Goal: Transaction & Acquisition: Purchase product/service

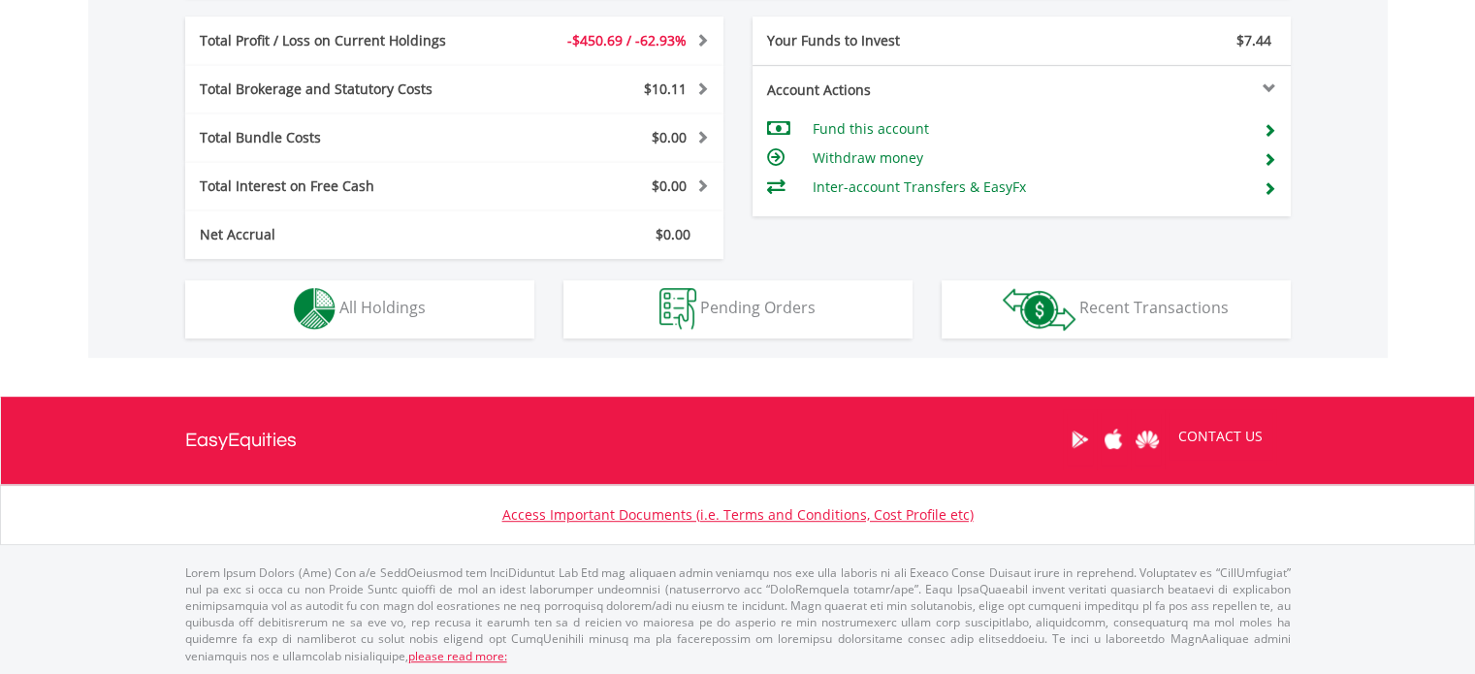
scroll to position [186, 369]
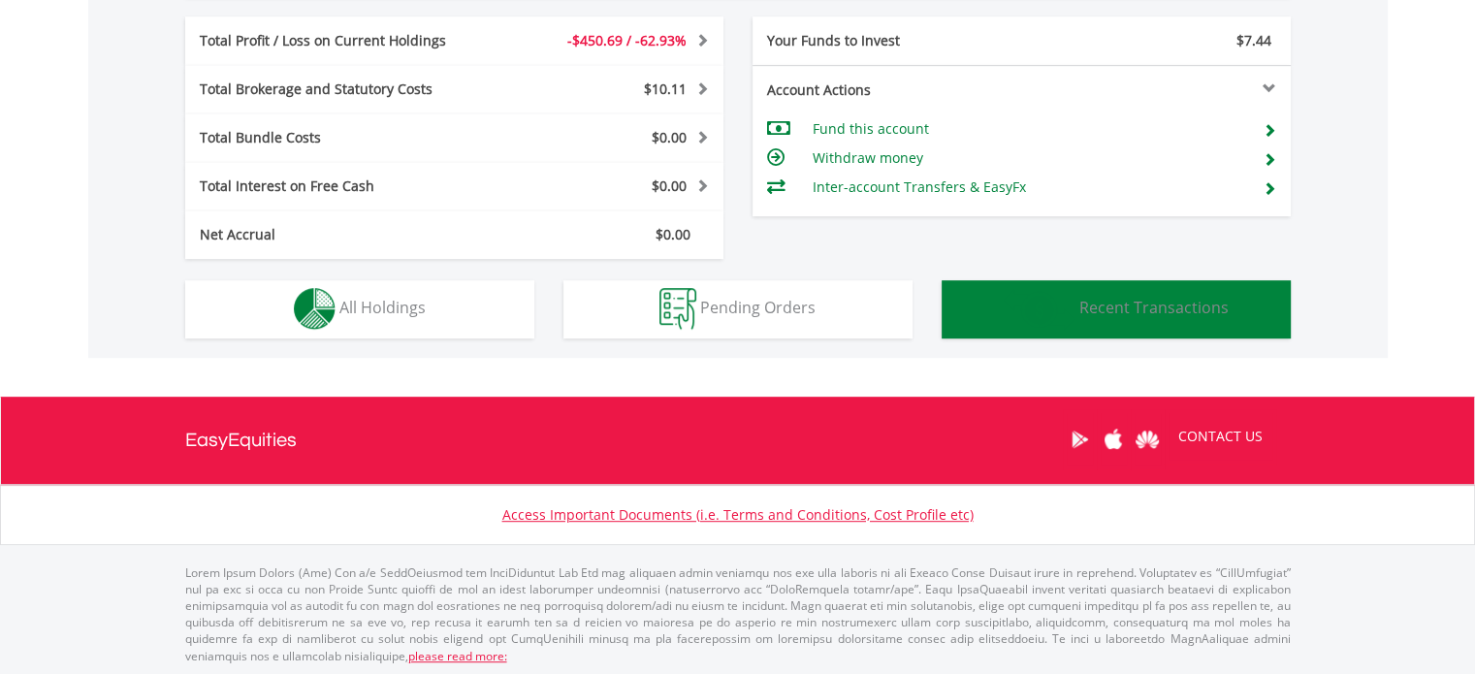
click at [1081, 303] on span "Recent Transactions" at bounding box center [1153, 307] width 149 height 21
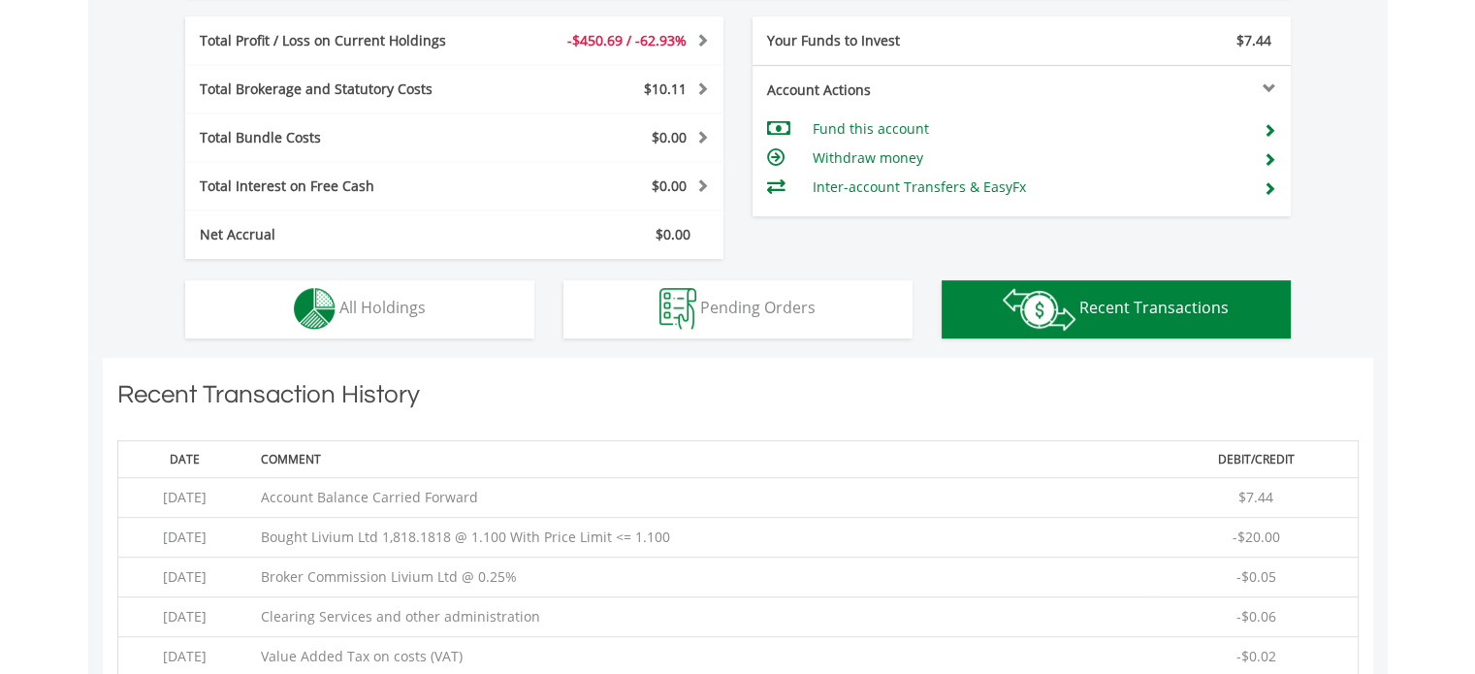
scroll to position [1320, 0]
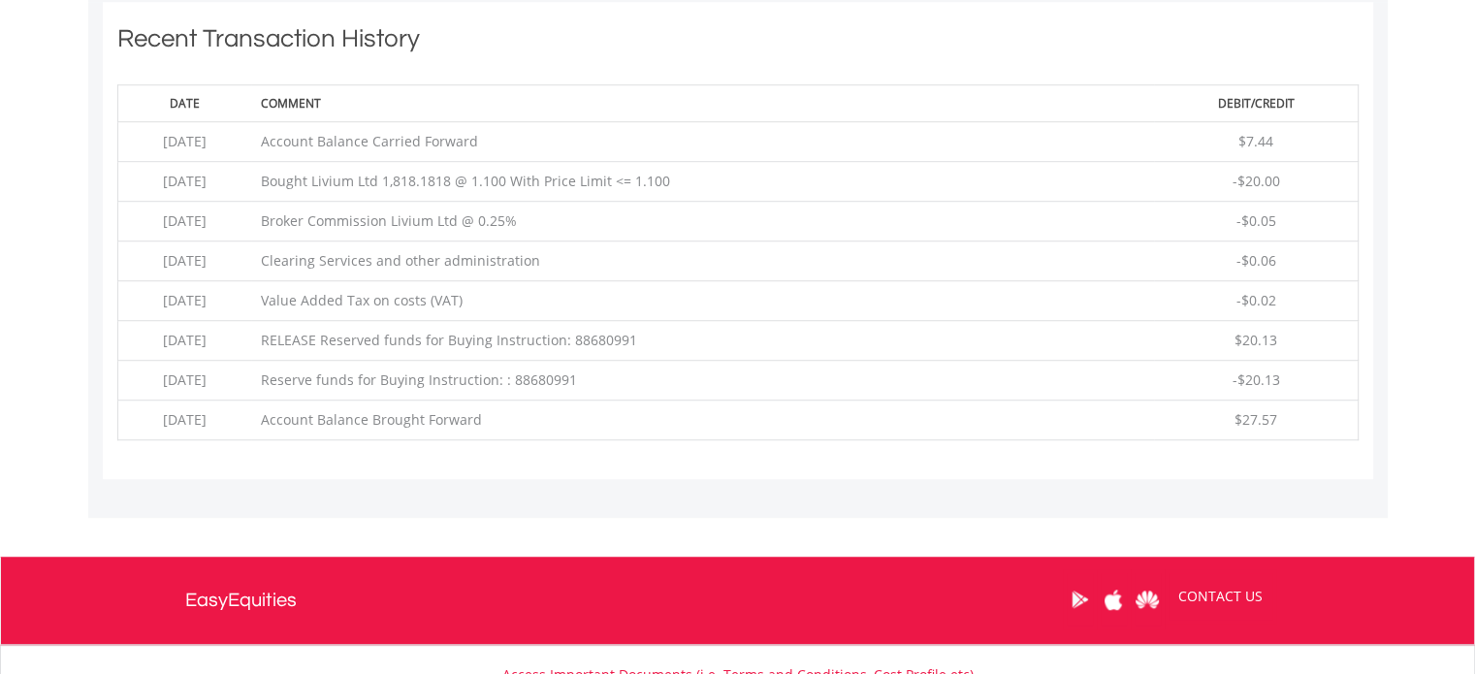
drag, startPoint x: 509, startPoint y: 177, endPoint x: 767, endPoint y: 180, distance: 258.0
click at [767, 180] on td "Bought Livium Ltd 1,818.1818 @ 1.100 With Price Limit <= 1.100" at bounding box center [702, 182] width 903 height 40
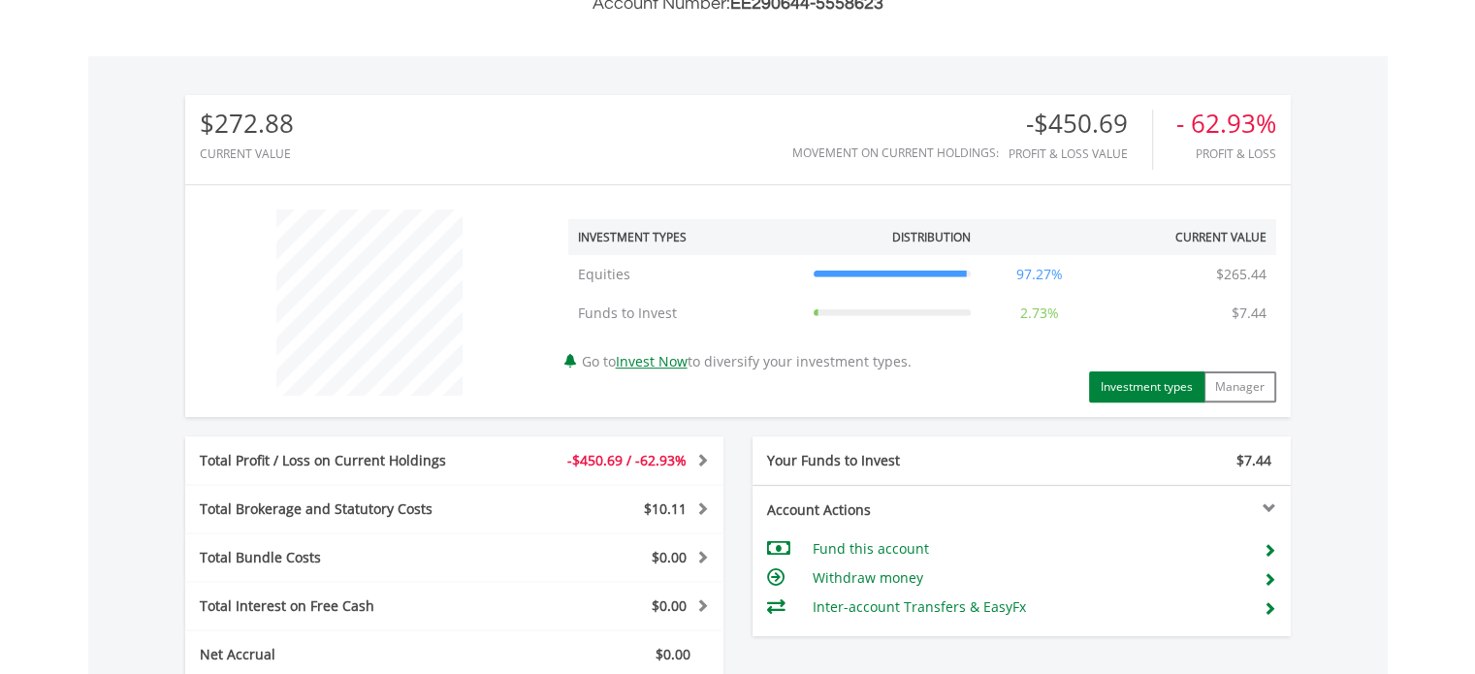
scroll to position [1029, 0]
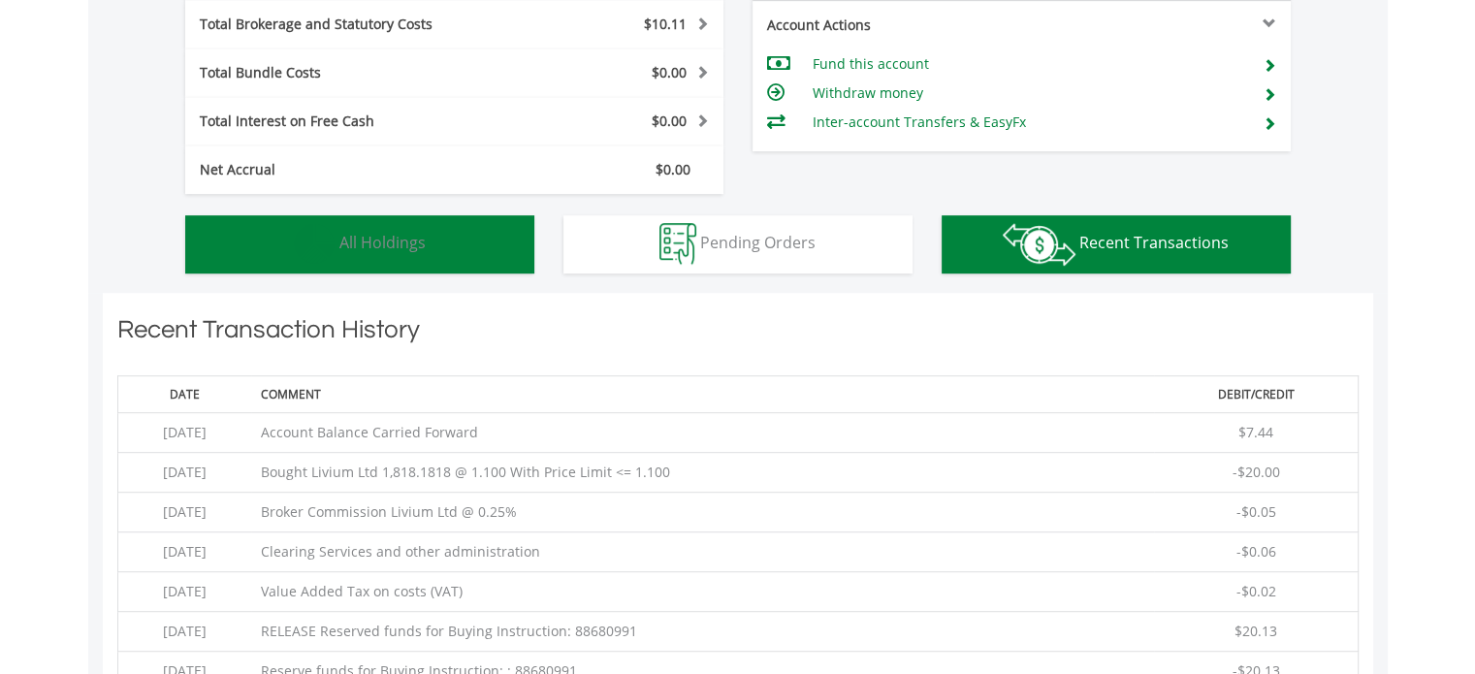
click at [407, 243] on span "All Holdings" at bounding box center [382, 242] width 86 height 21
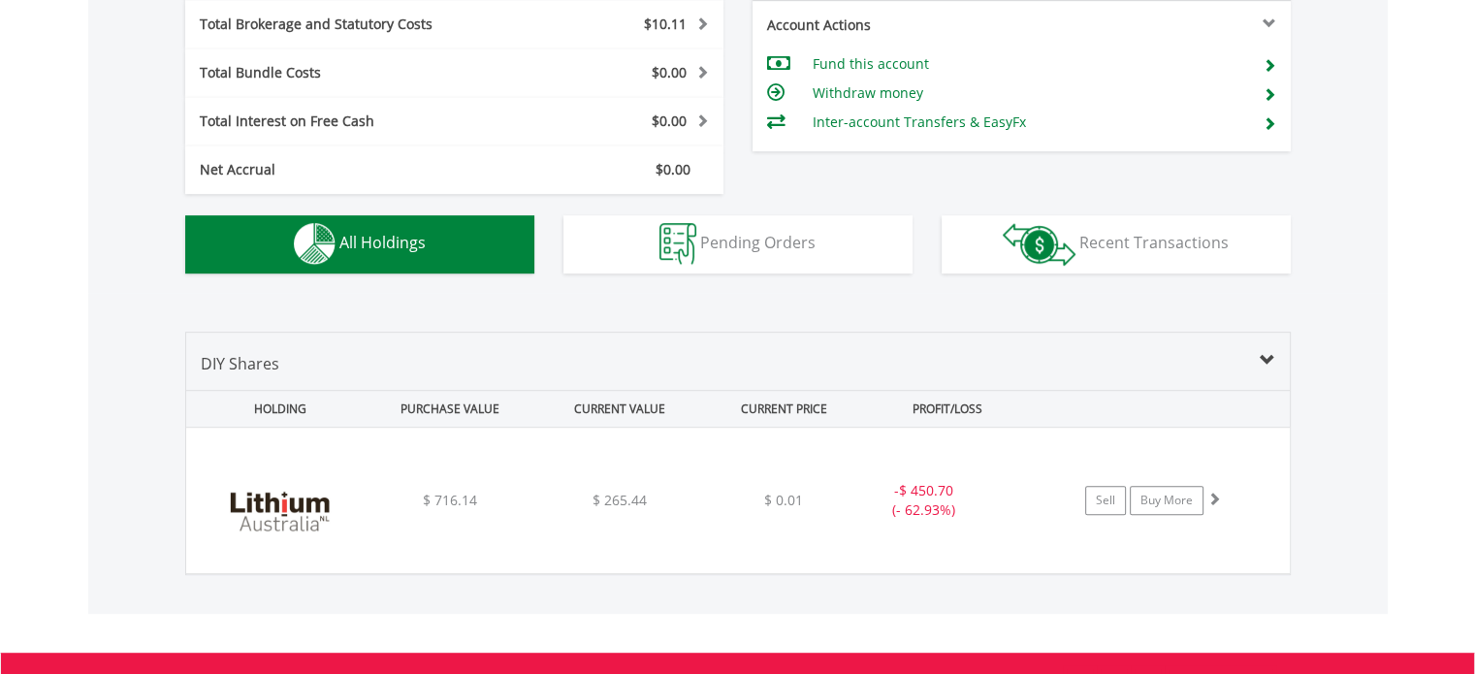
scroll to position [1238, 0]
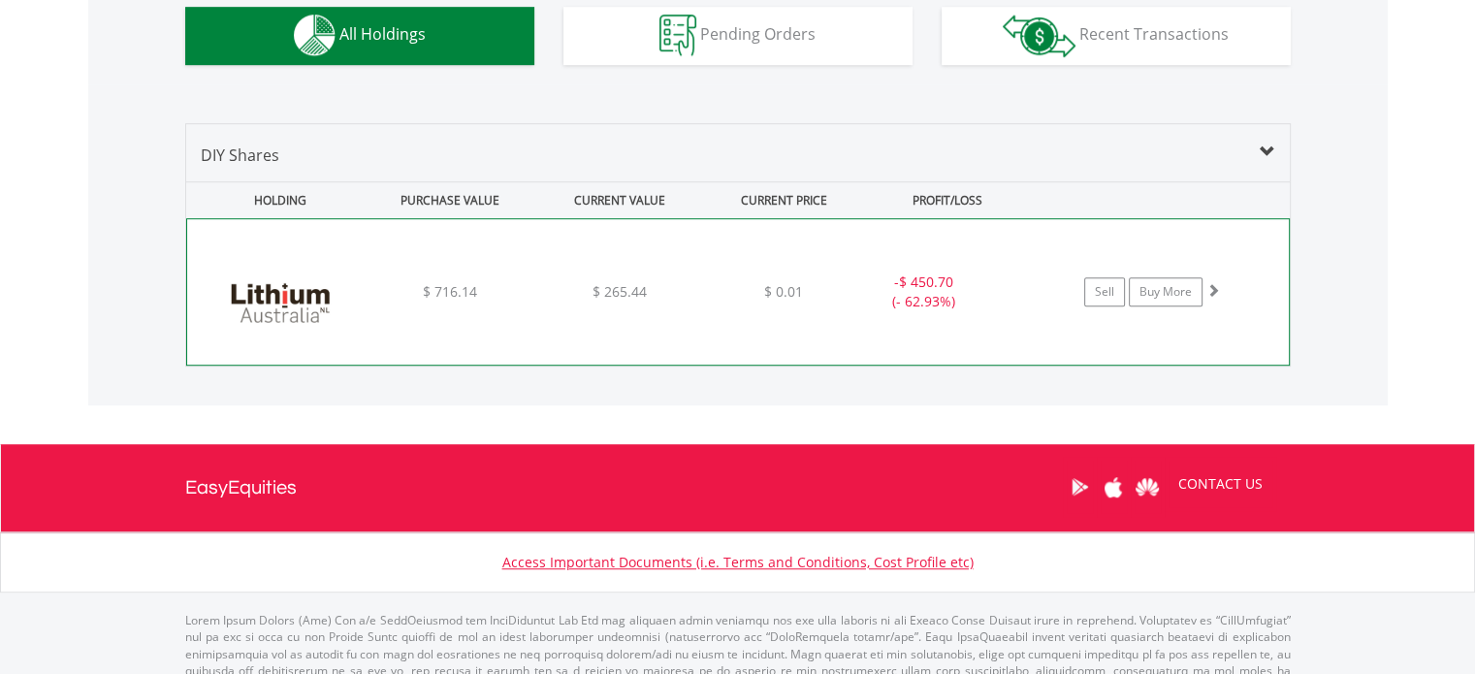
click at [360, 304] on img at bounding box center [280, 301] width 167 height 116
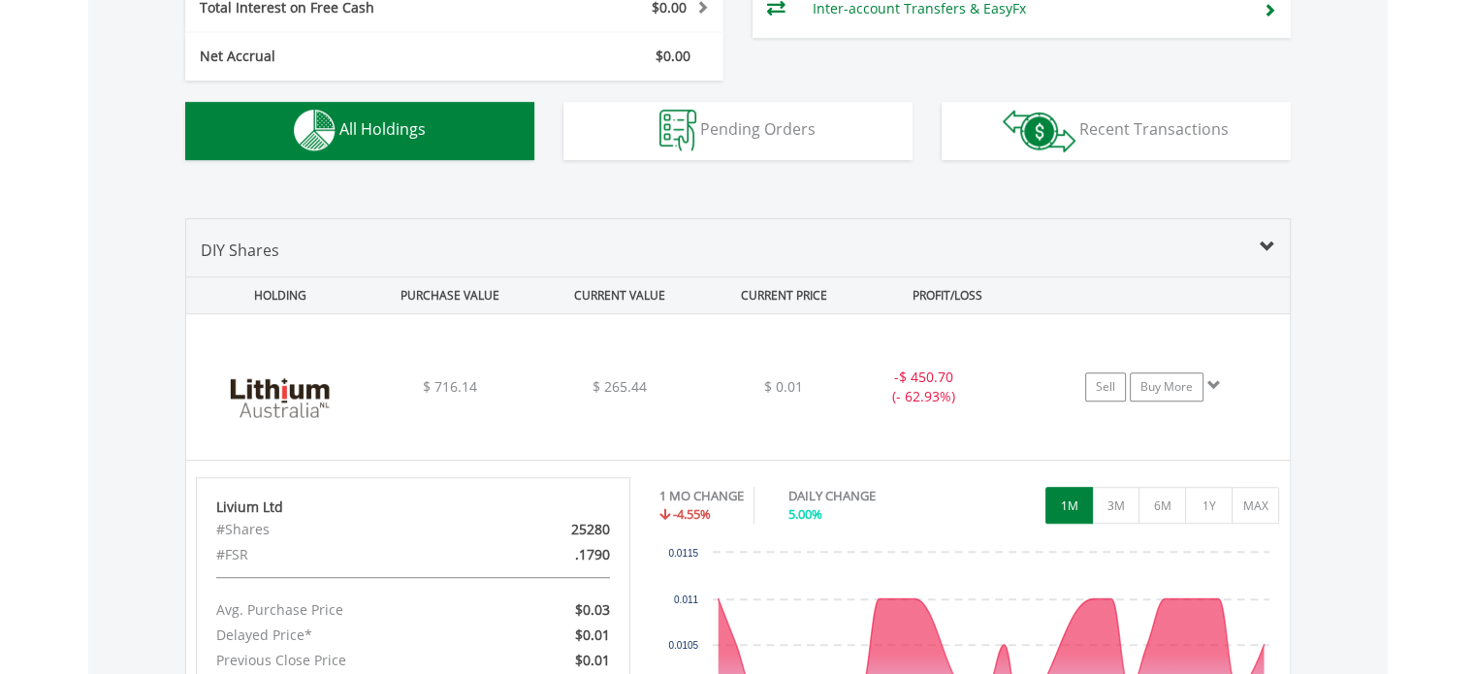
scroll to position [1098, 0]
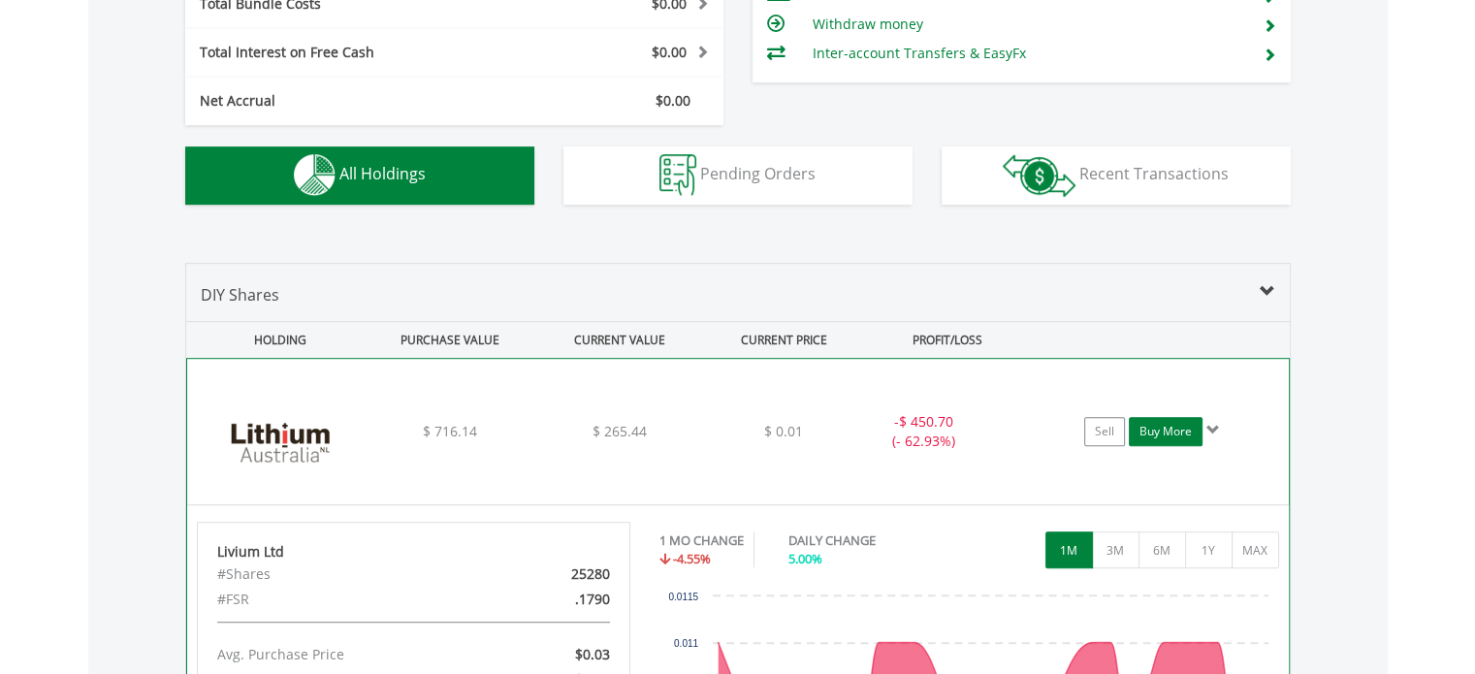
click at [1162, 440] on link "Buy More" at bounding box center [1166, 431] width 74 height 29
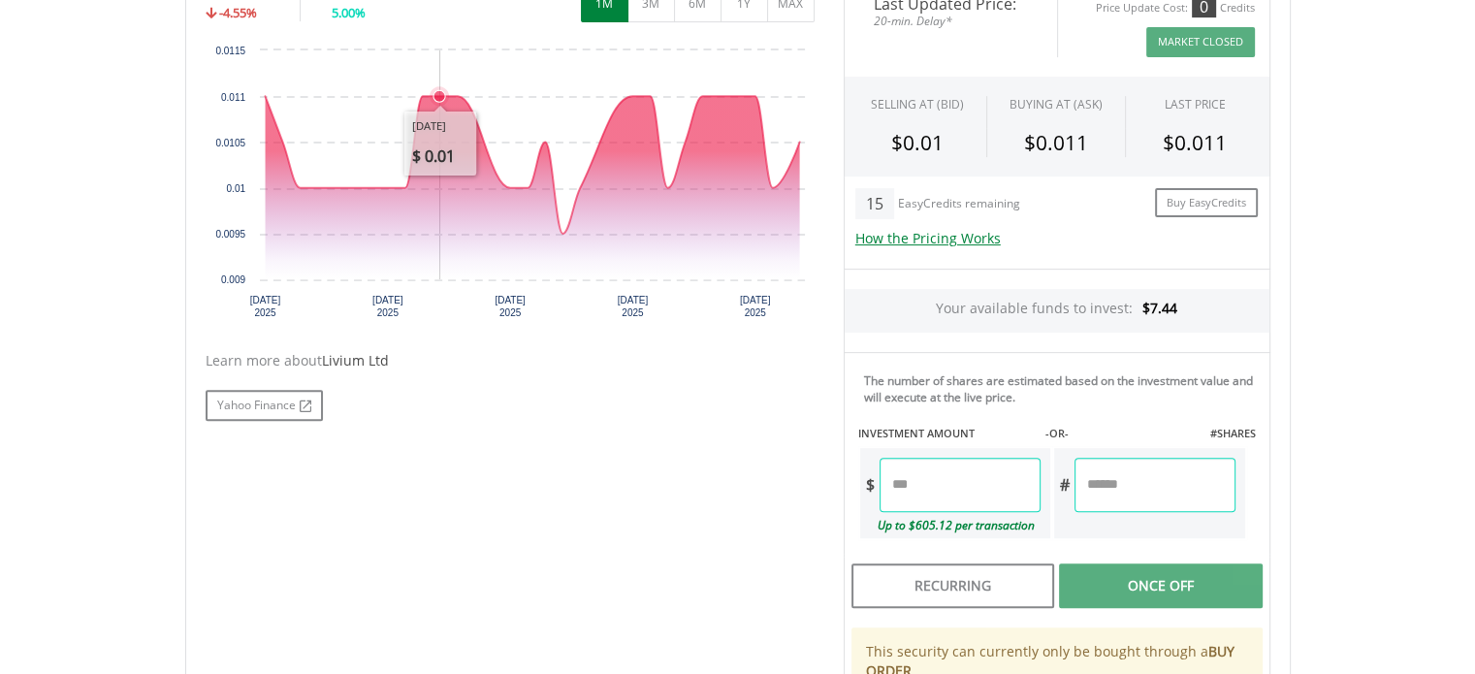
scroll to position [679, 0]
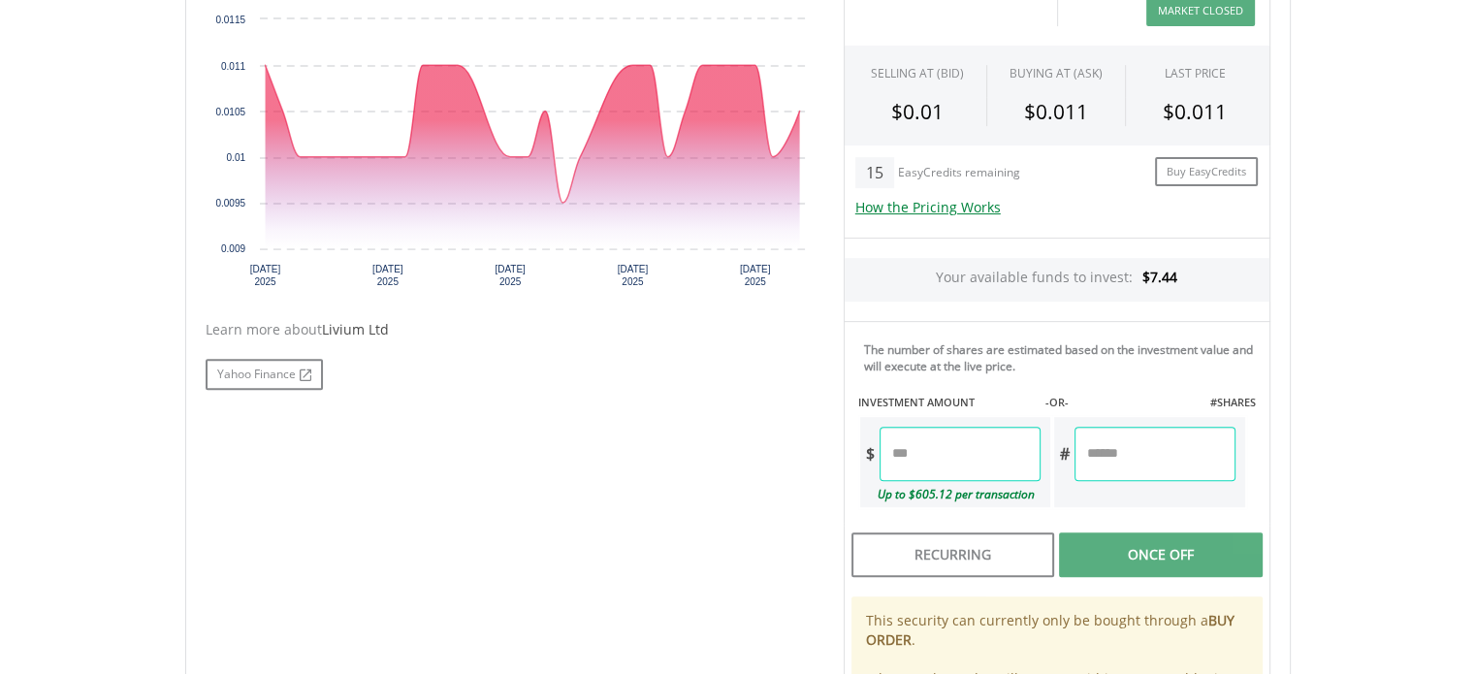
click at [962, 447] on input "number" at bounding box center [960, 454] width 161 height 54
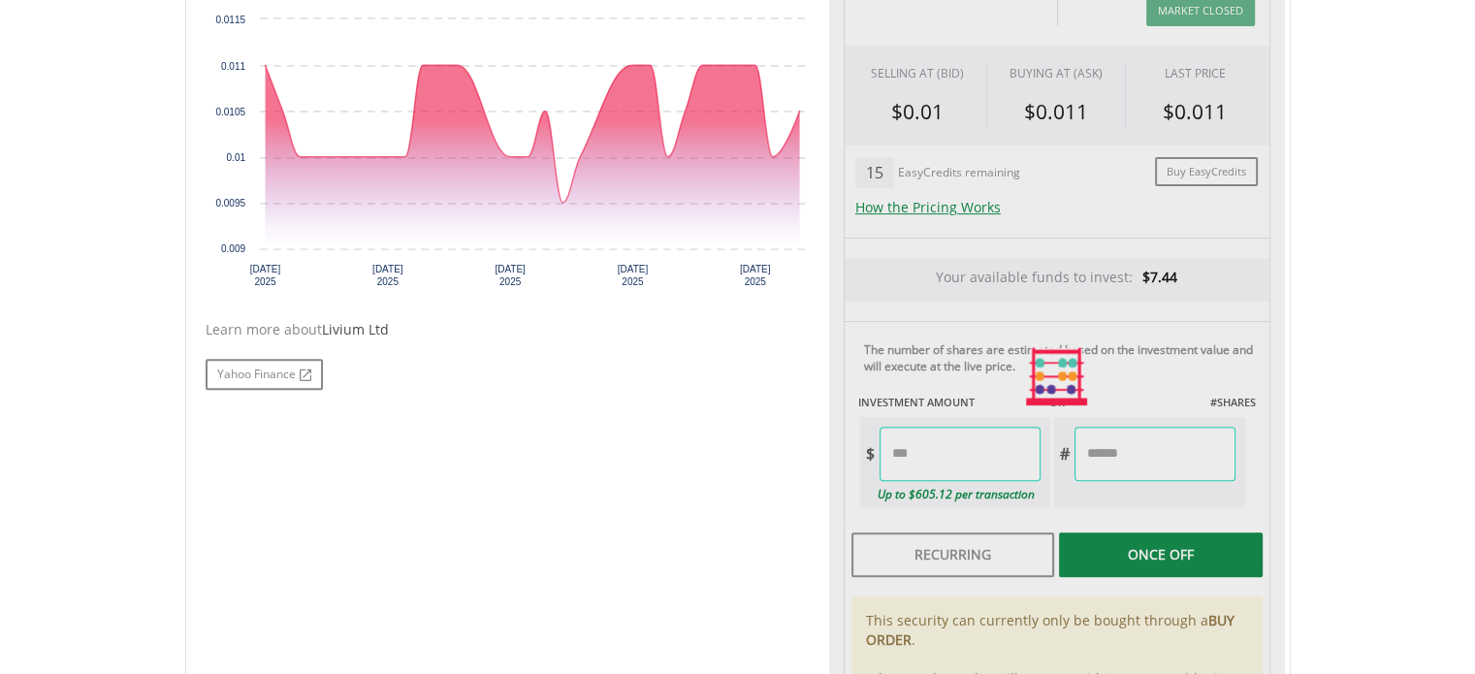
click at [1082, 368] on div "Last Updated Price: 20-min. Delay* Price Update Cost: 0 Credits Market Closed S…" at bounding box center [1057, 376] width 456 height 863
type input "****"
type input "********"
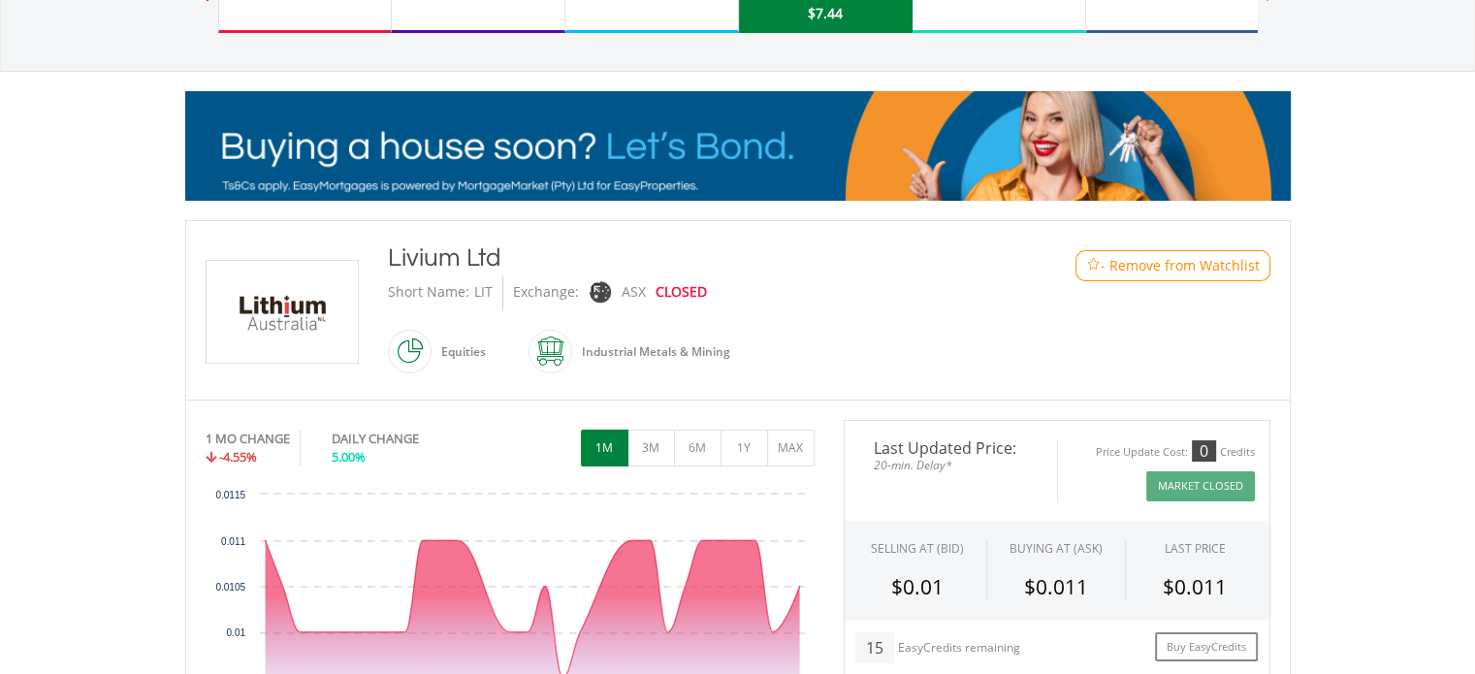
scroll to position [0, 0]
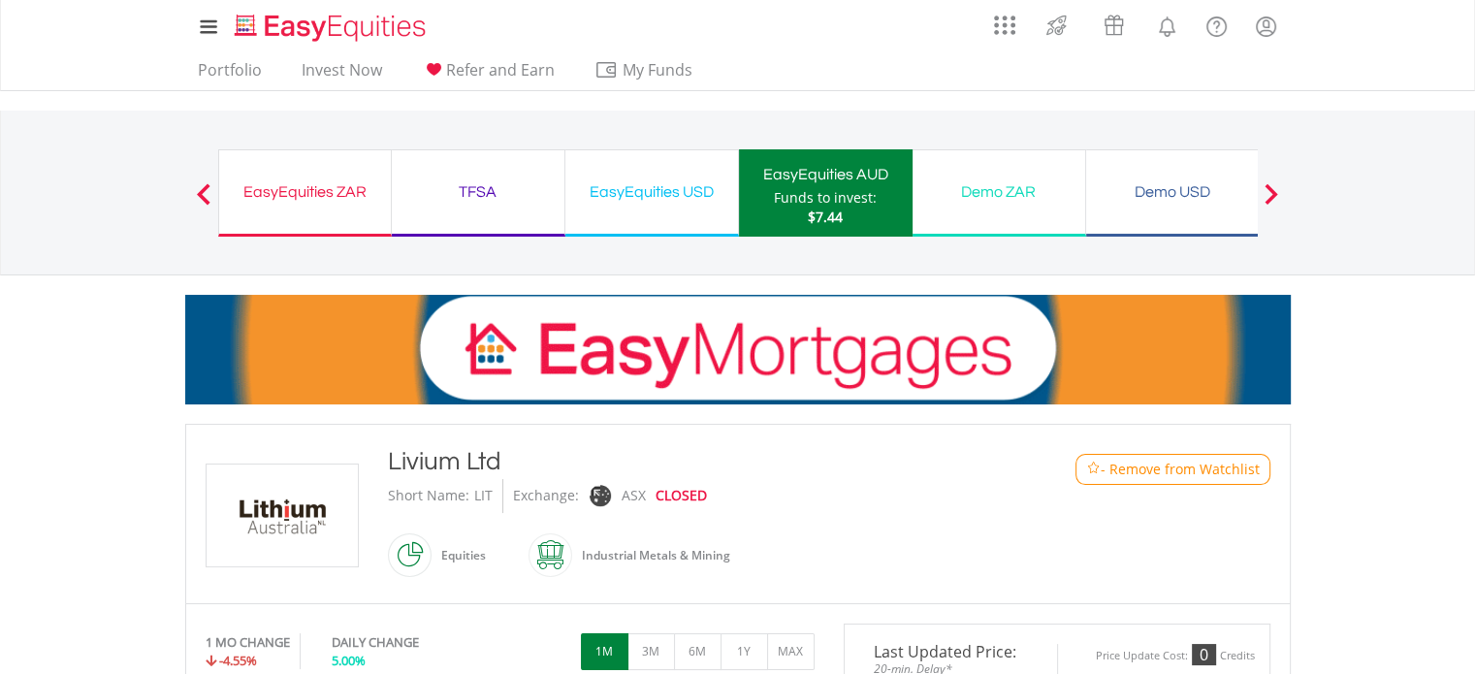
click at [828, 199] on div "Funds to invest:" at bounding box center [825, 197] width 103 height 19
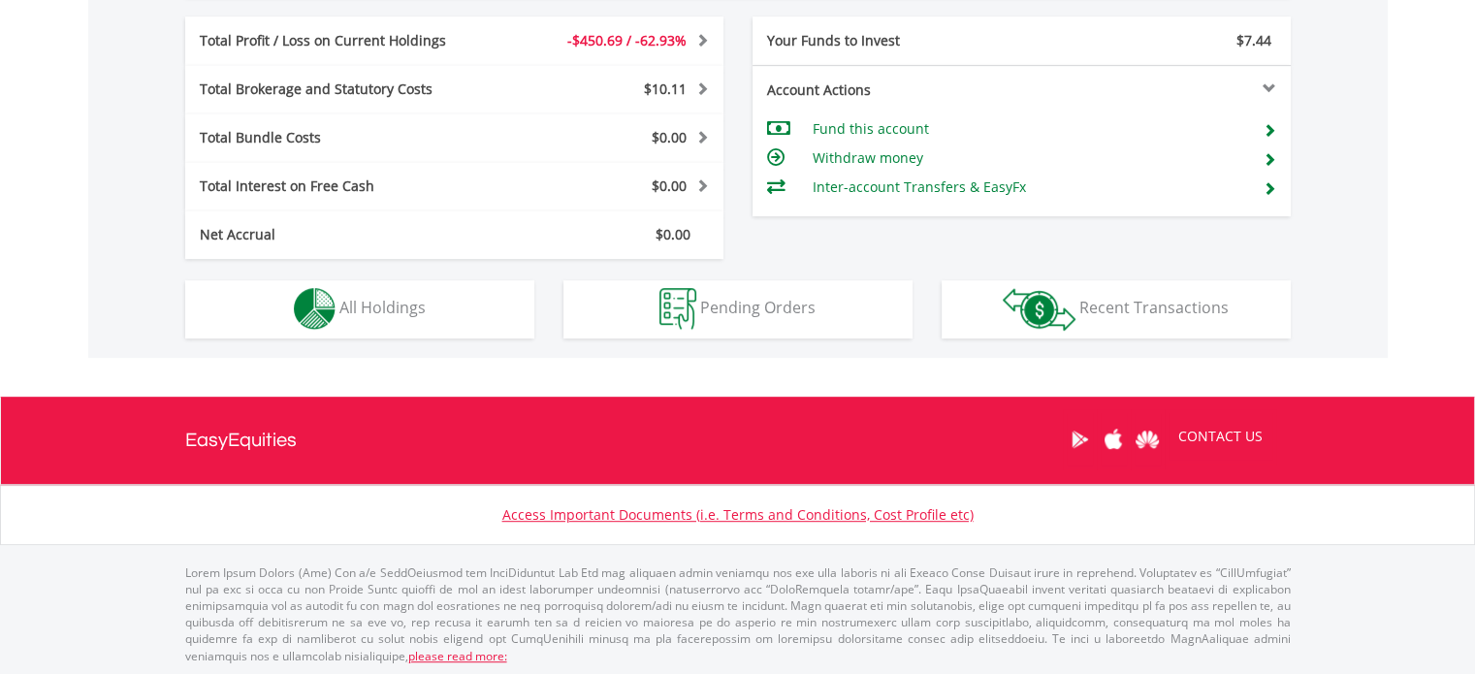
scroll to position [867, 0]
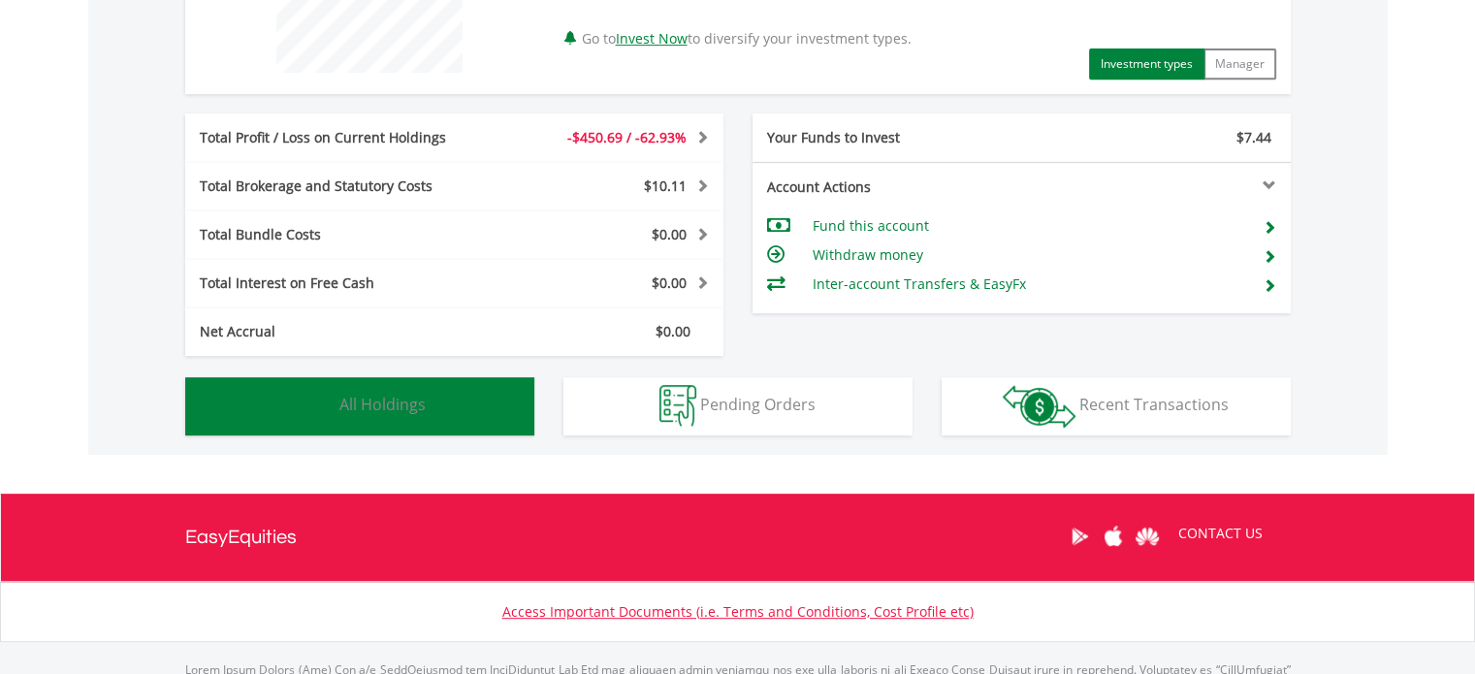
click at [380, 434] on button "Holdings All Holdings" at bounding box center [359, 406] width 349 height 58
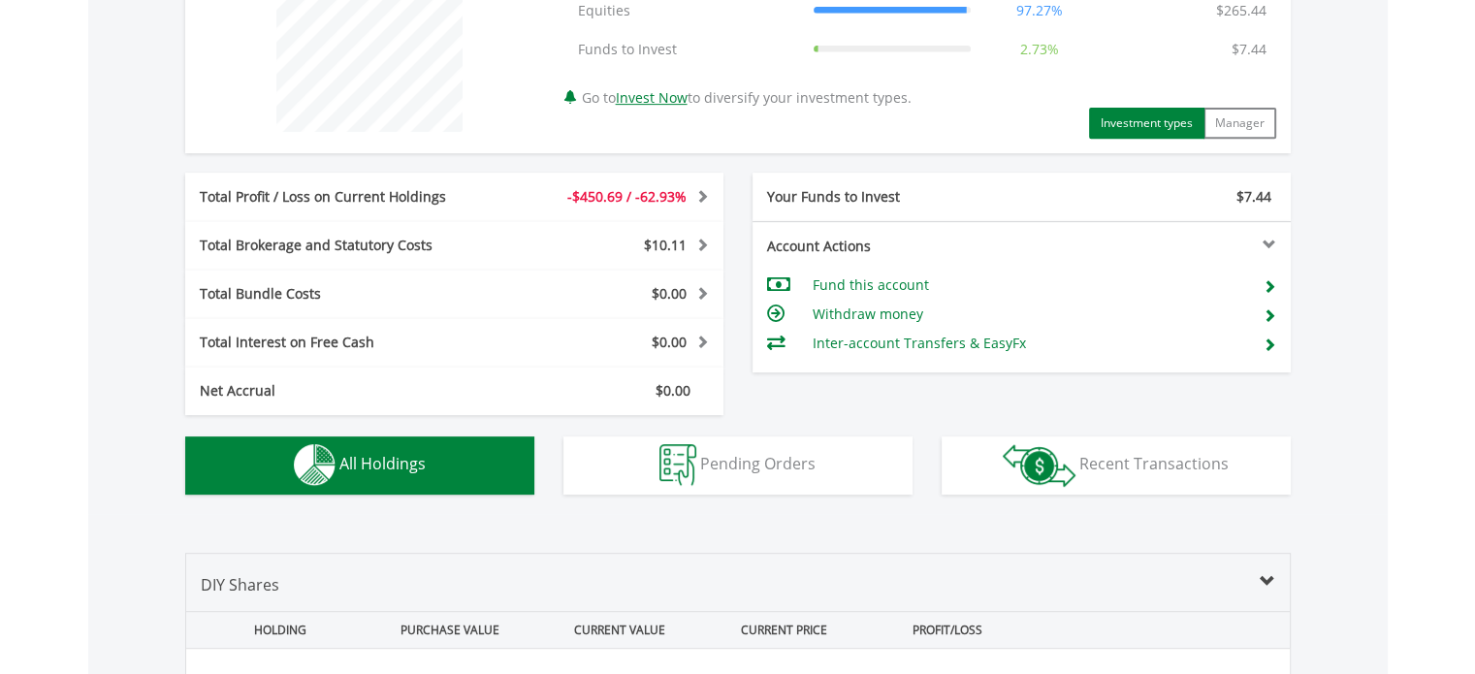
scroll to position [799, 0]
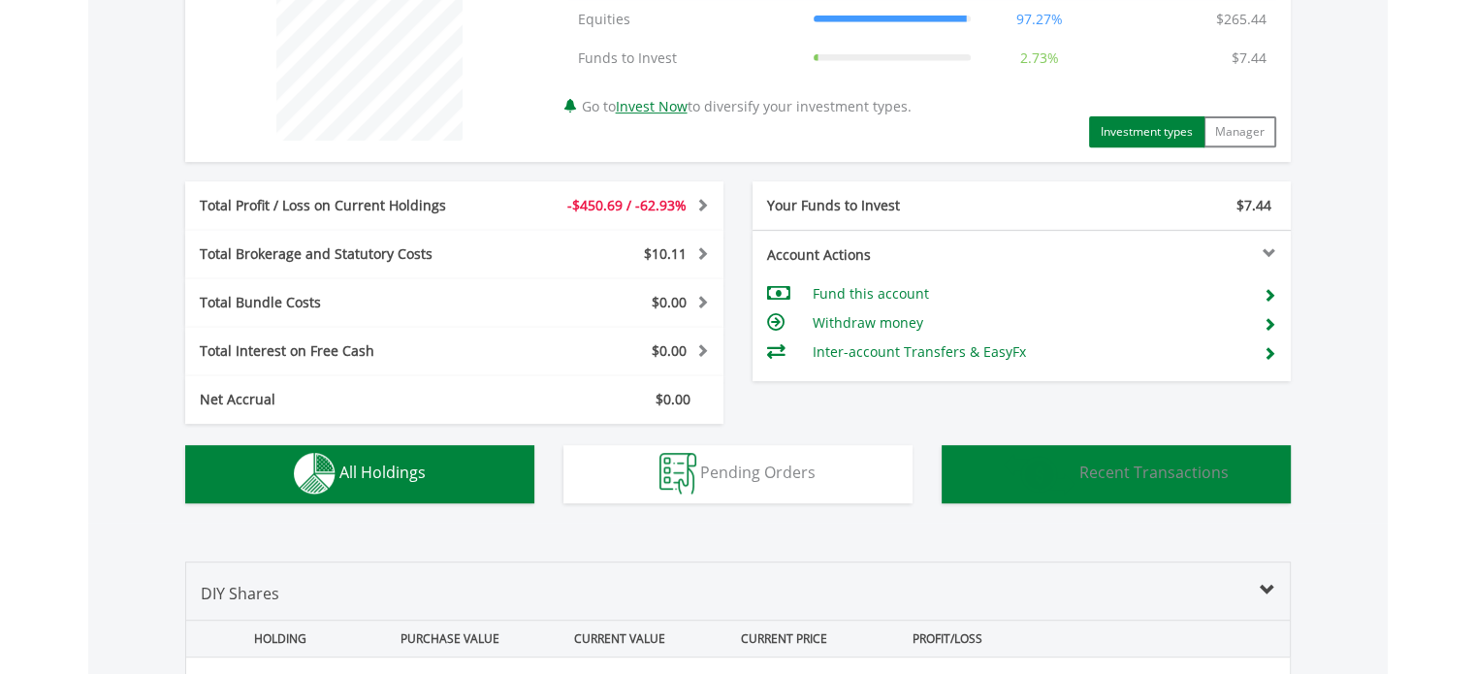
click at [1199, 469] on span "Recent Transactions" at bounding box center [1153, 472] width 149 height 21
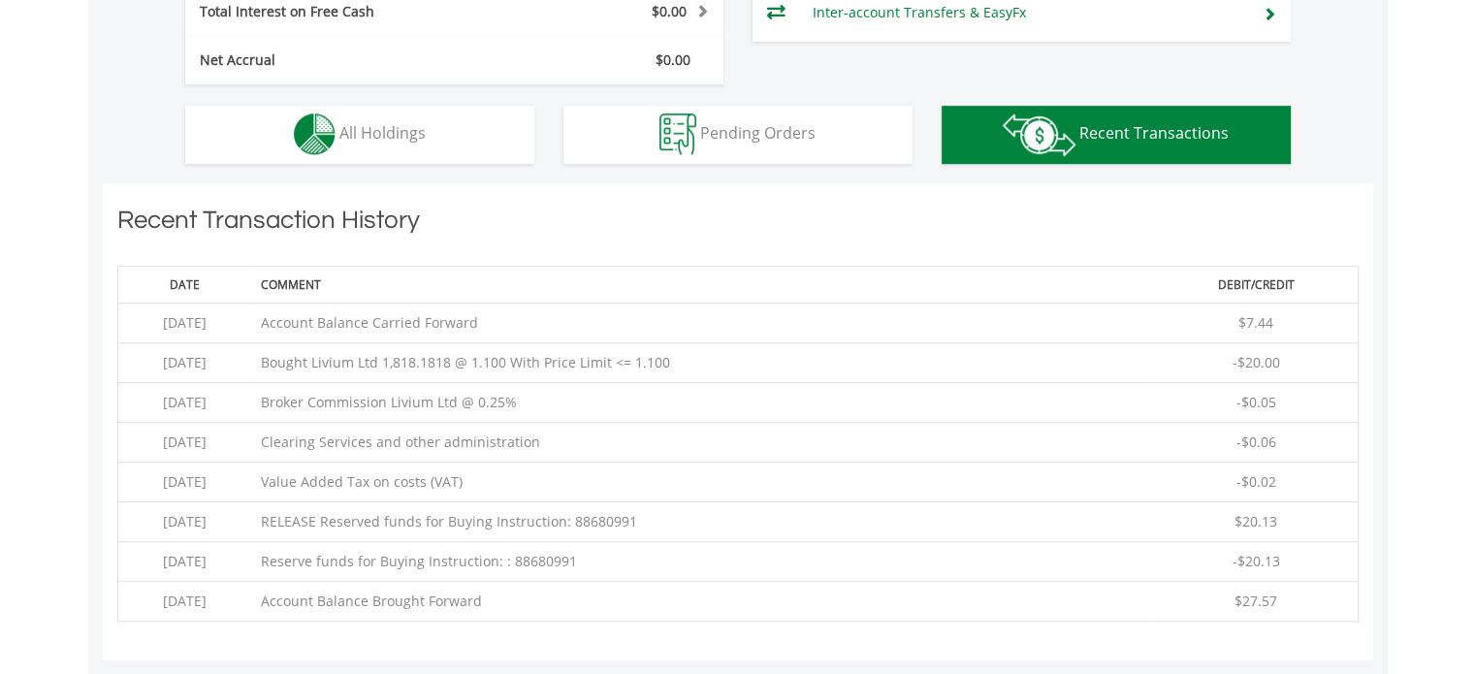
scroll to position [1126, 0]
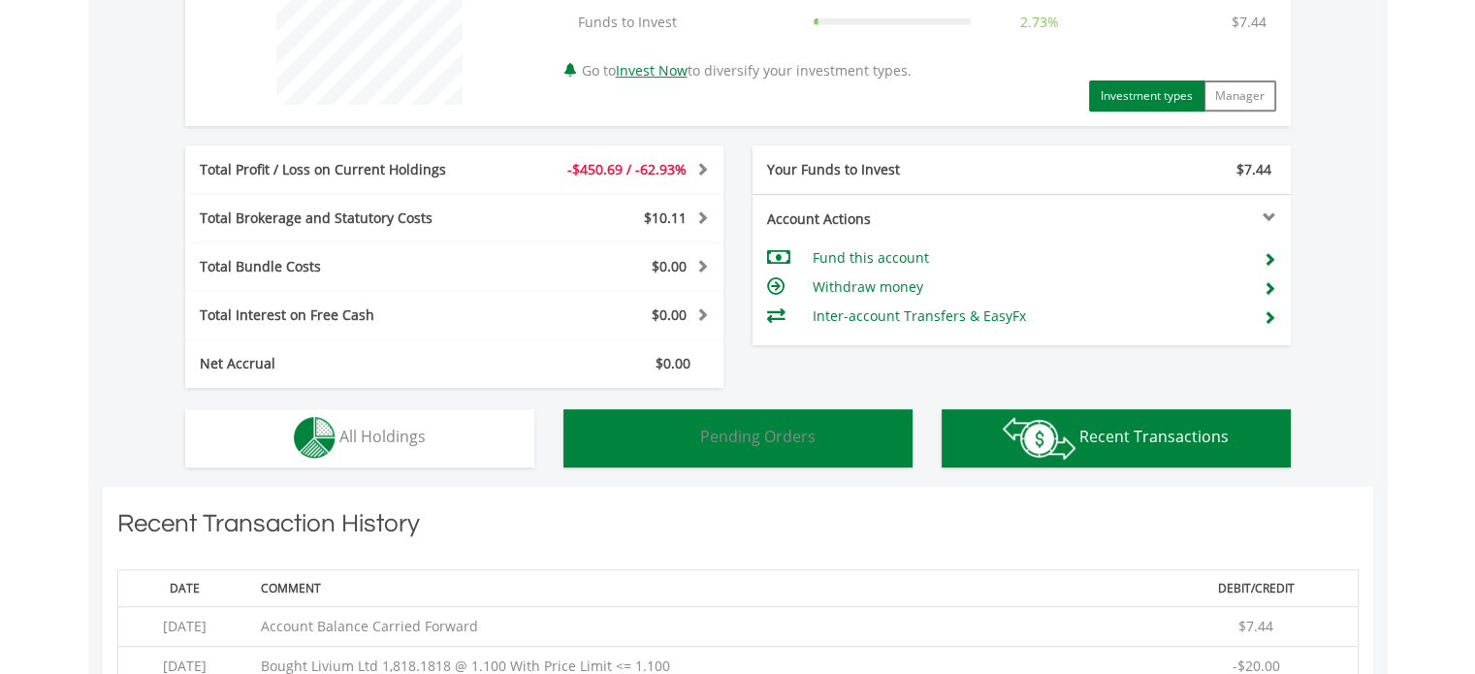
click at [615, 443] on button "Pending Orders Pending Orders" at bounding box center [737, 438] width 349 height 58
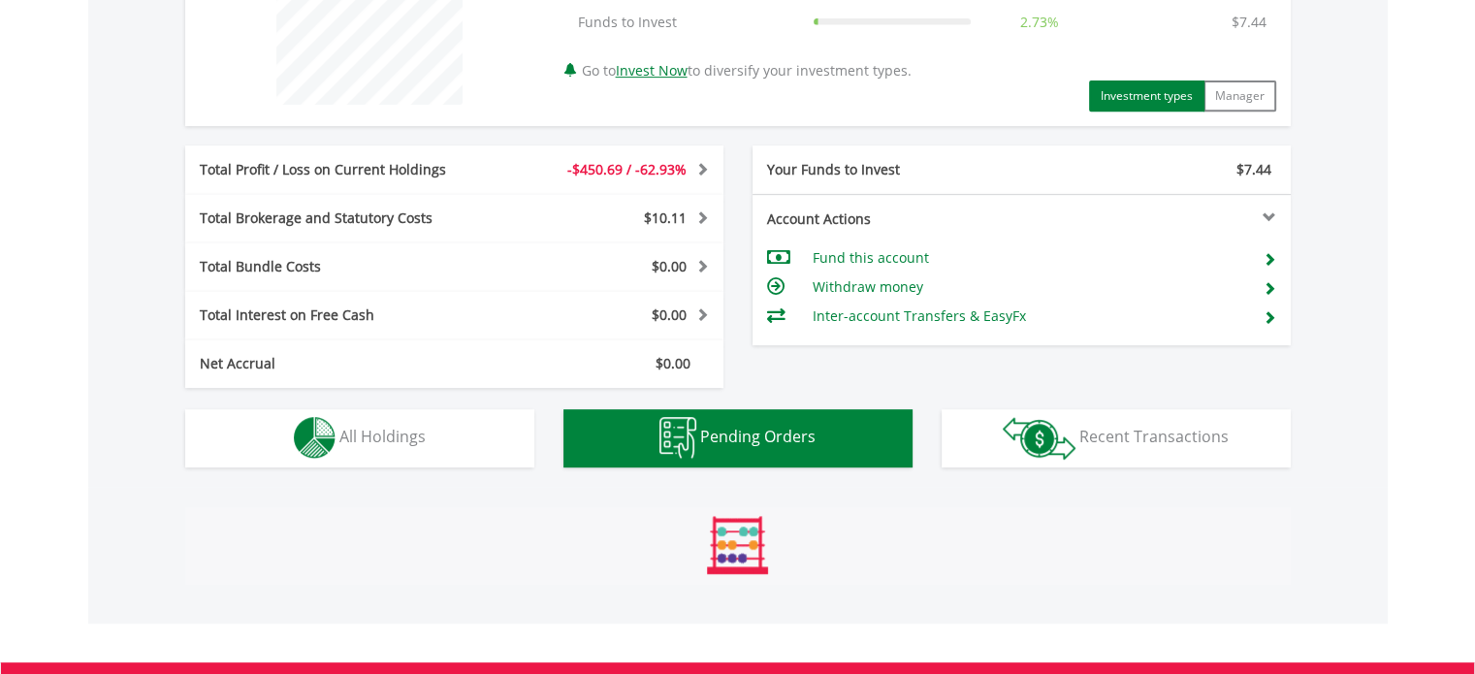
scroll to position [1072, 0]
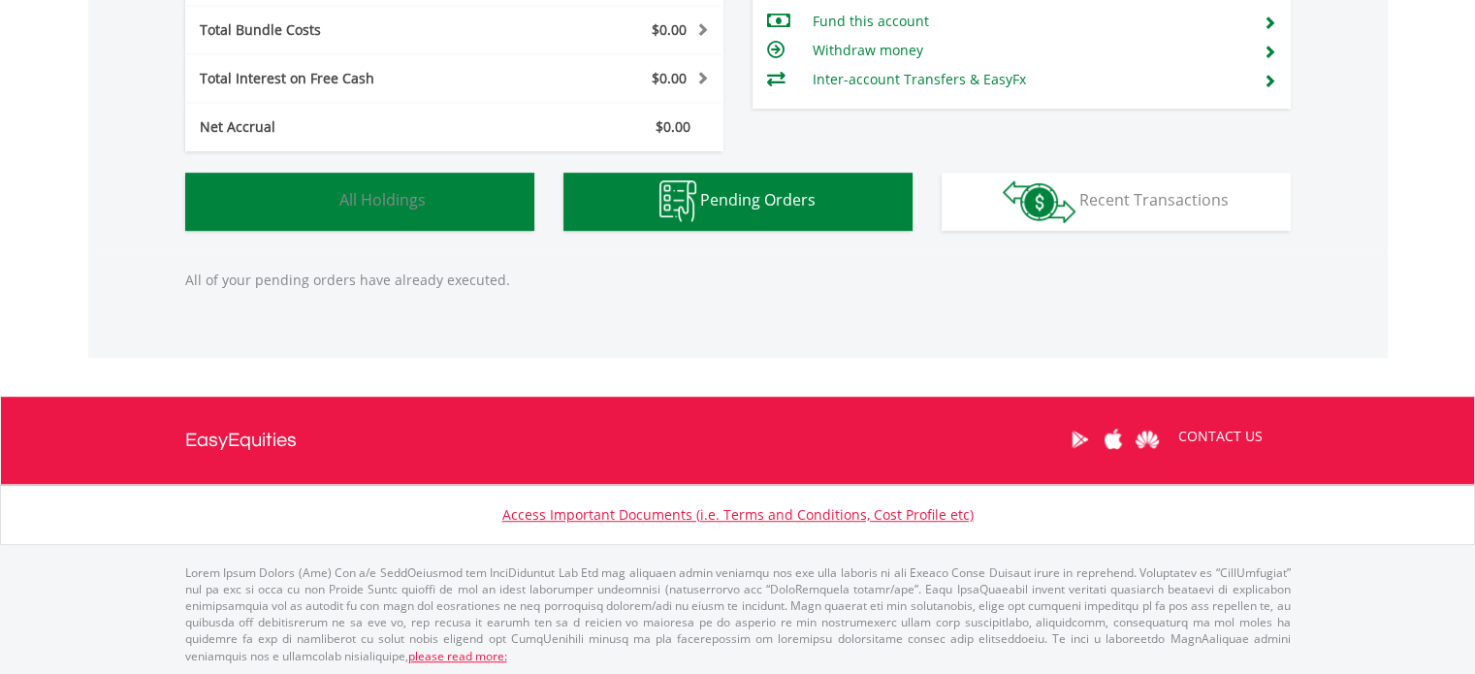
click at [211, 181] on button "Holdings All Holdings" at bounding box center [359, 202] width 349 height 58
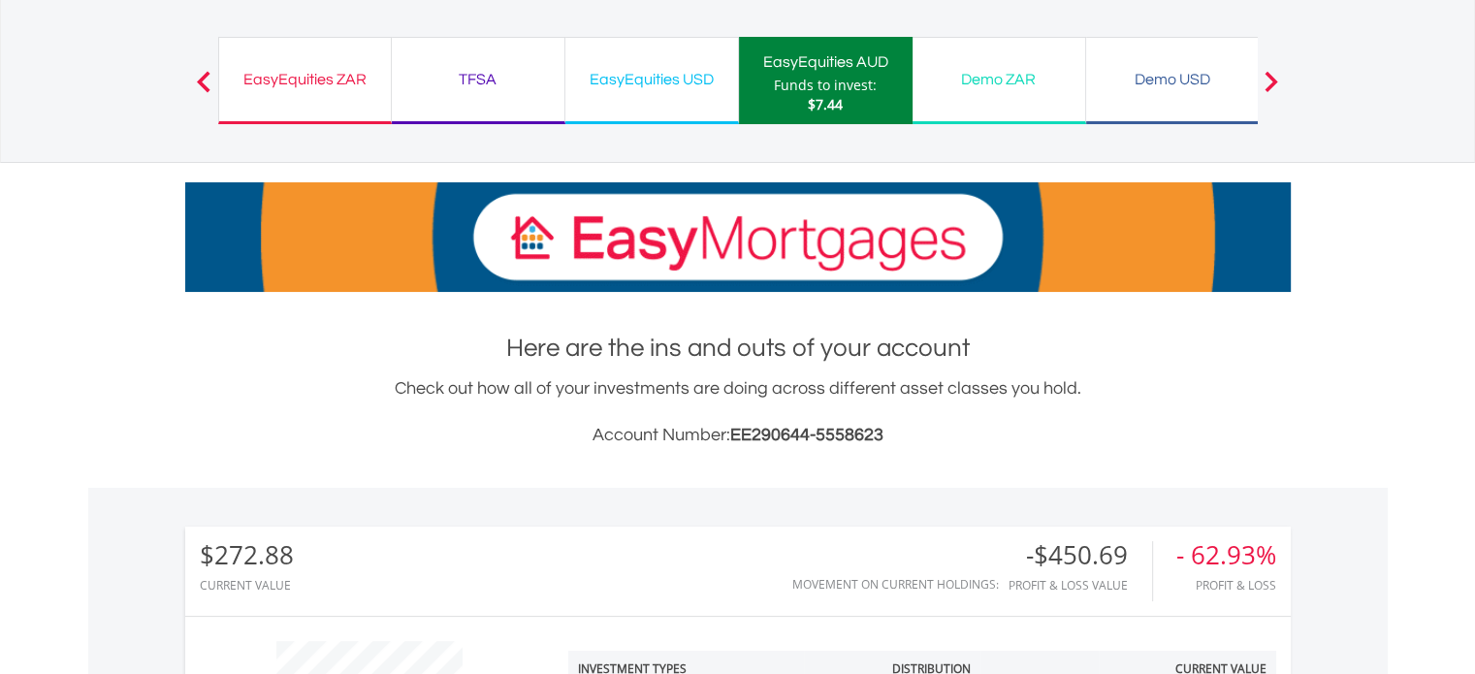
scroll to position [0, 0]
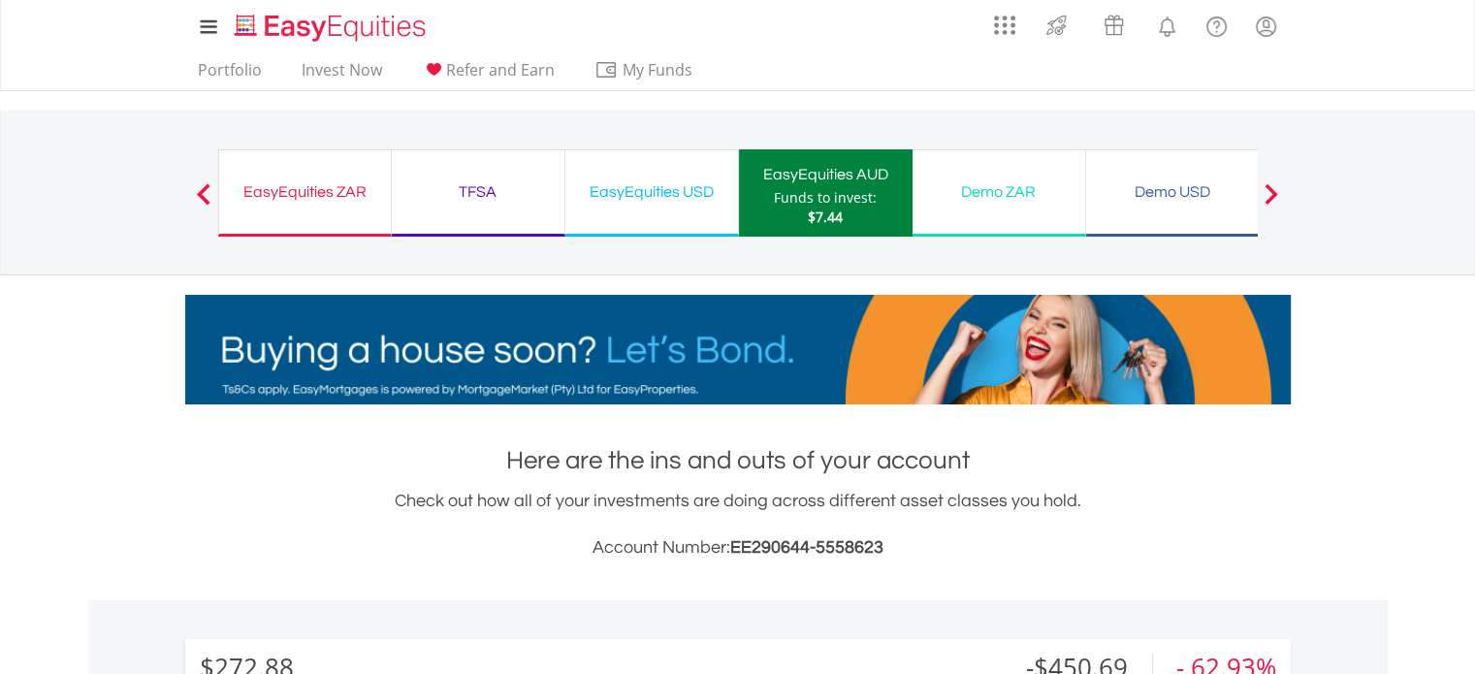
click at [713, 197] on div "EasyEquities USD" at bounding box center [651, 191] width 149 height 27
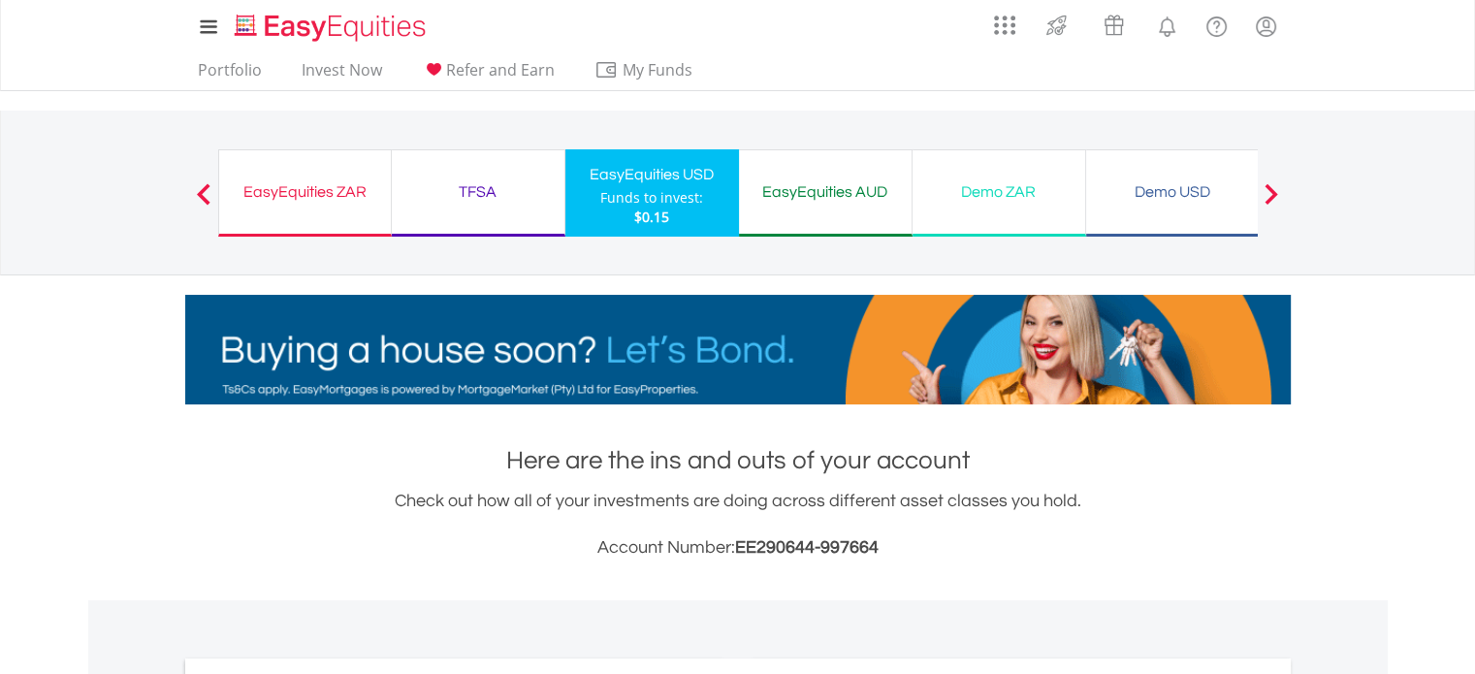
click at [776, 187] on div "EasyEquities AUD" at bounding box center [825, 191] width 149 height 27
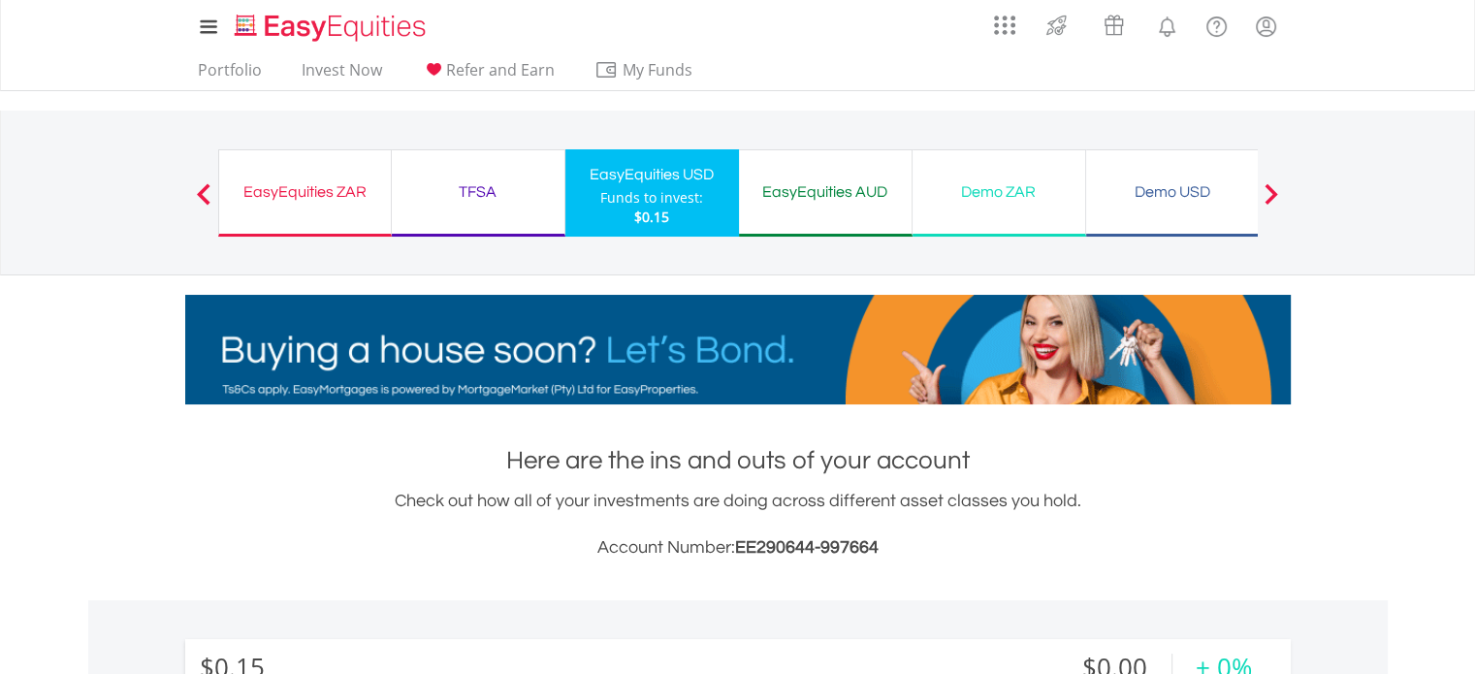
scroll to position [186, 369]
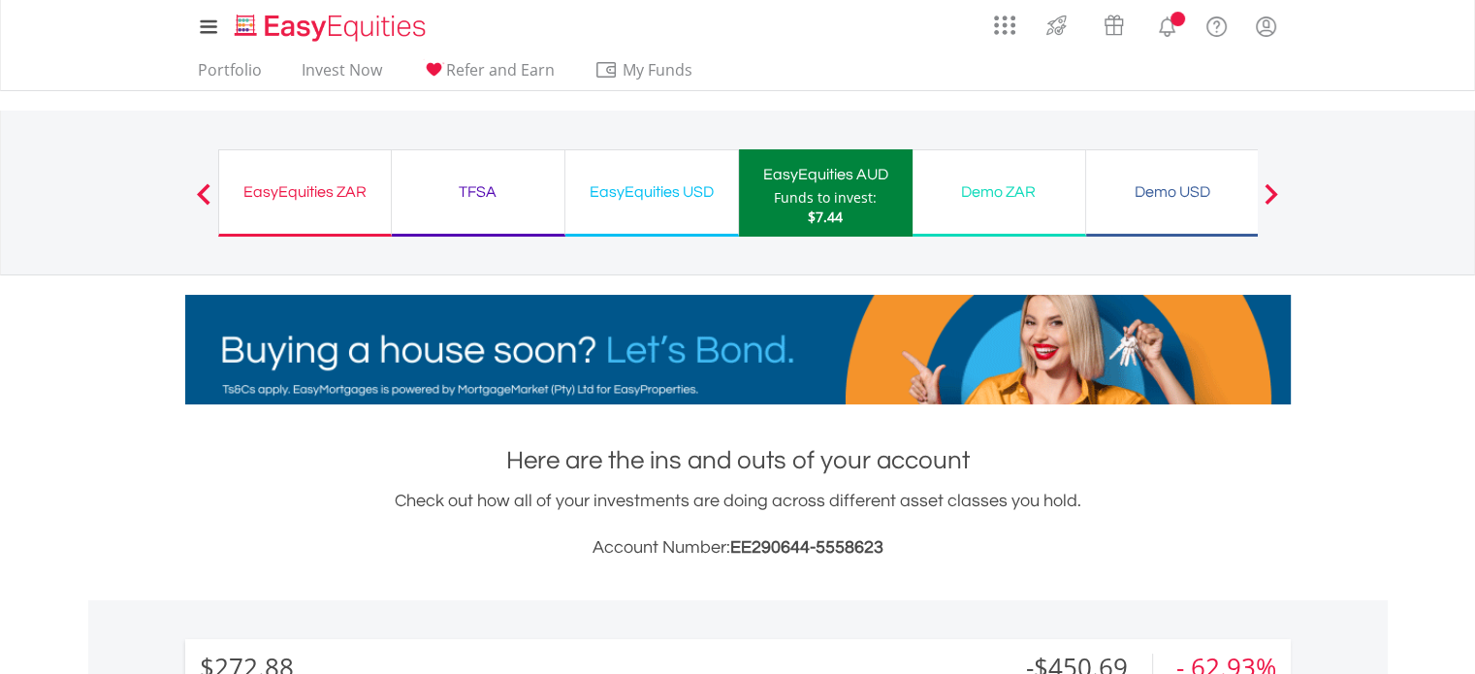
scroll to position [186, 369]
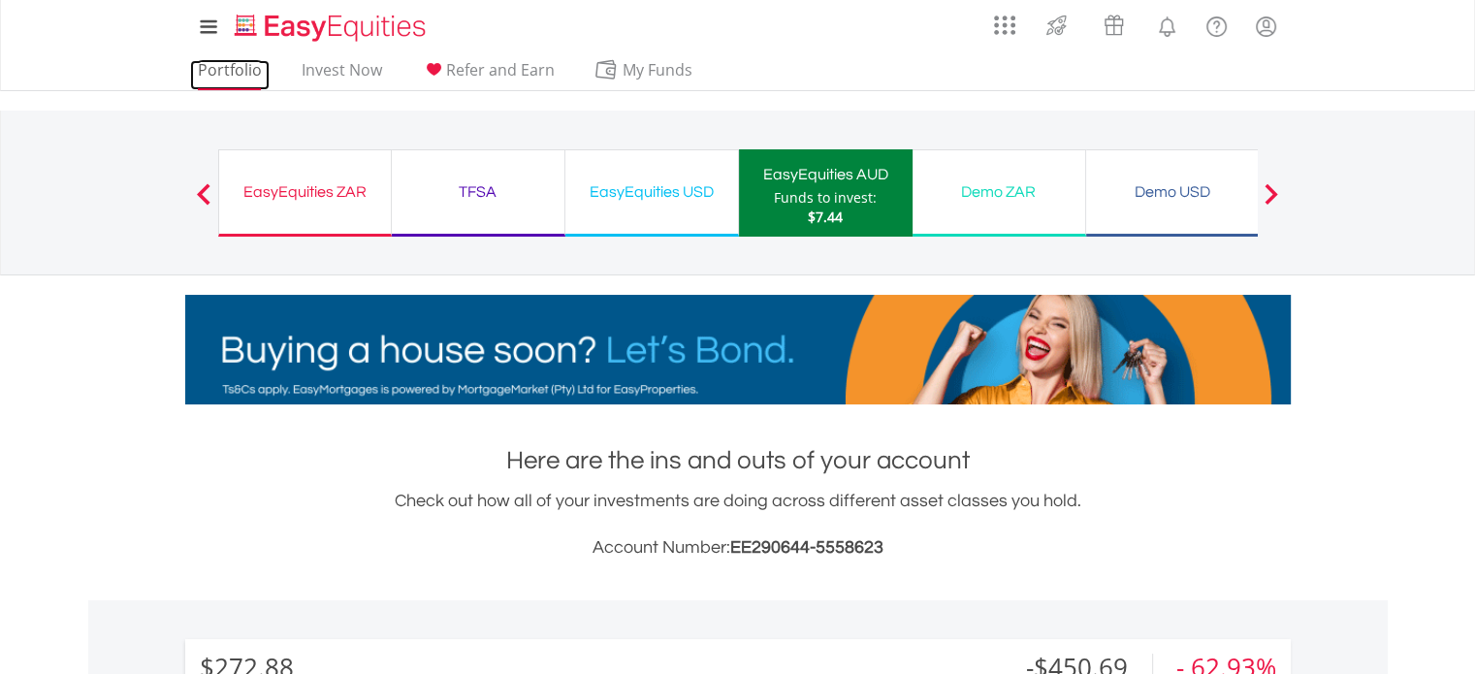
click at [247, 69] on link "Portfolio" at bounding box center [230, 75] width 80 height 30
